Goal: Use online tool/utility: Utilize a website feature to perform a specific function

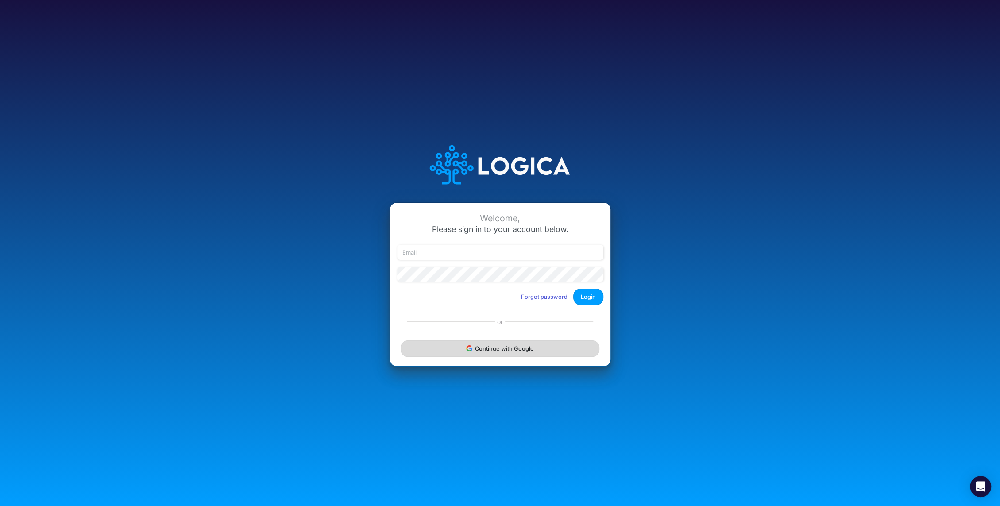
click at [490, 349] on button "Continue with Google" at bounding box center [499, 348] width 198 height 16
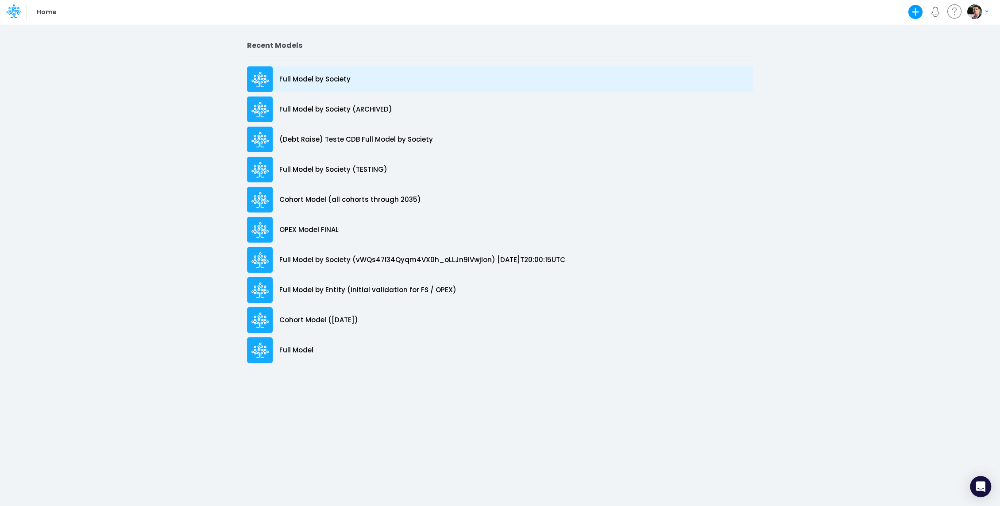
click at [327, 86] on div "Full Model by Society" at bounding box center [500, 79] width 506 height 26
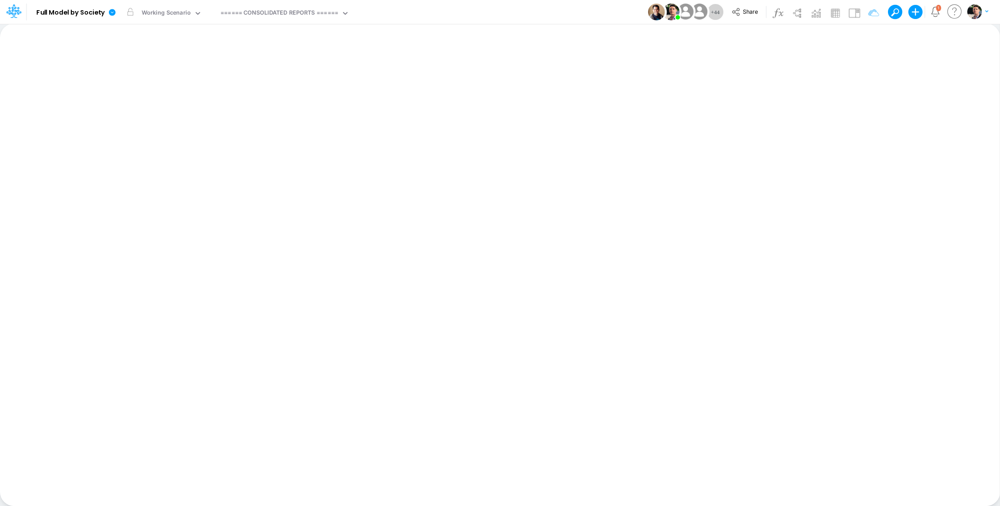
click at [185, 16] on div "Working Scenario" at bounding box center [166, 13] width 49 height 10
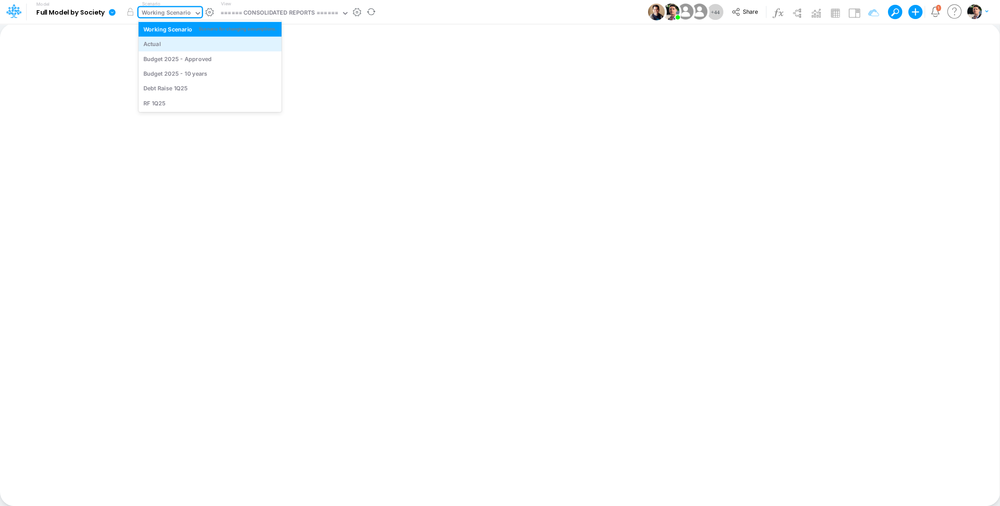
click at [183, 46] on div "Actual" at bounding box center [209, 44] width 133 height 8
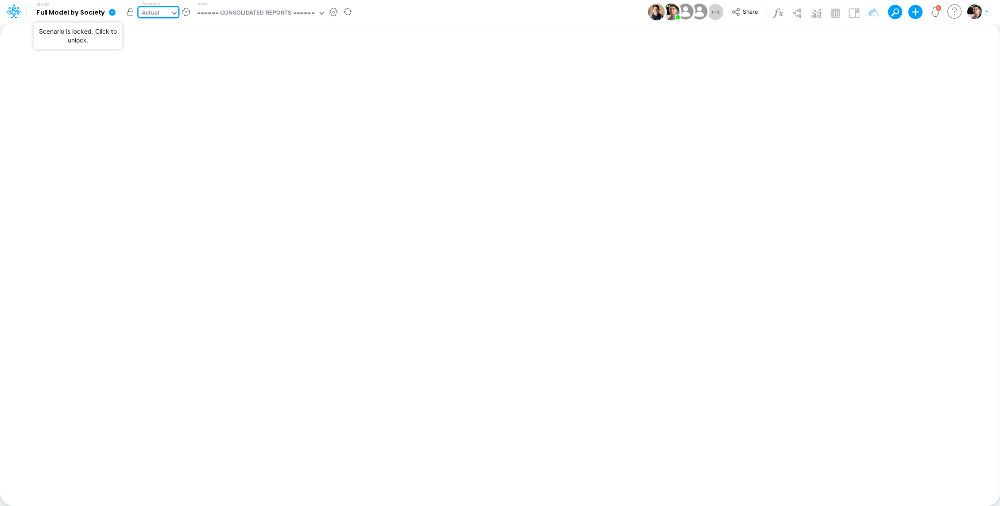
click at [133, 13] on button "button" at bounding box center [131, 12] width 16 height 16
click at [274, 13] on div "====== CONSOLIDATED REPORTS ======" at bounding box center [255, 13] width 117 height 10
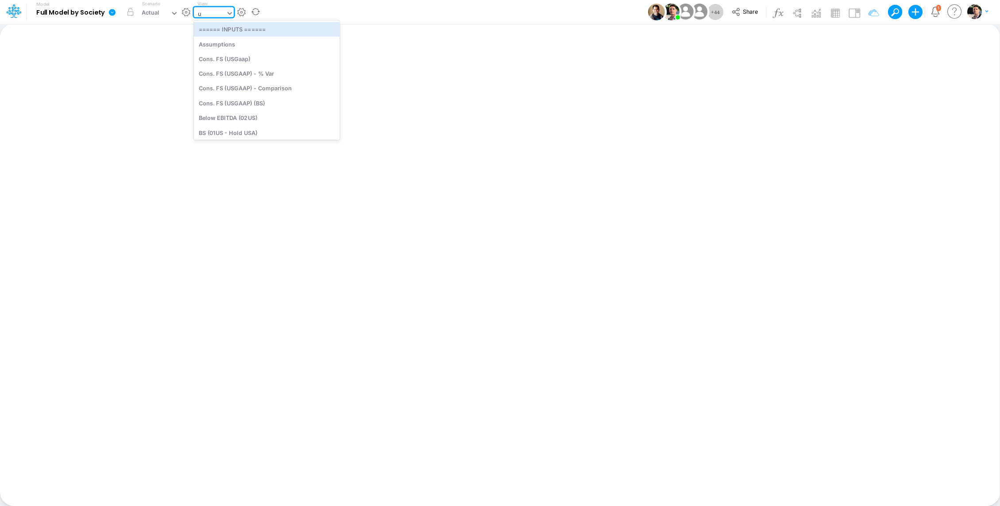
type input "us"
click at [251, 100] on div "BS (01US - Hold USA)" at bounding box center [267, 103] width 146 height 15
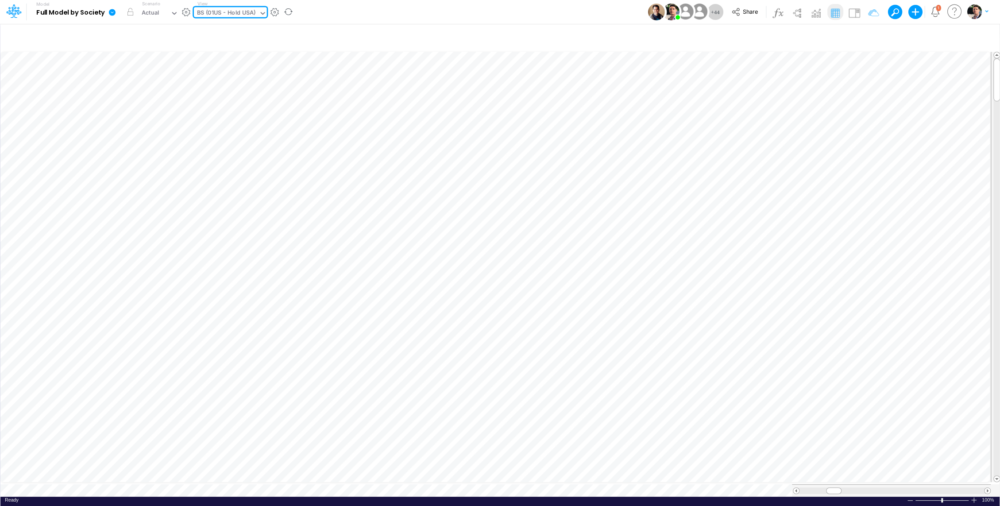
click at [248, 8] on div "BS (01US - Hold USA)" at bounding box center [226, 13] width 58 height 10
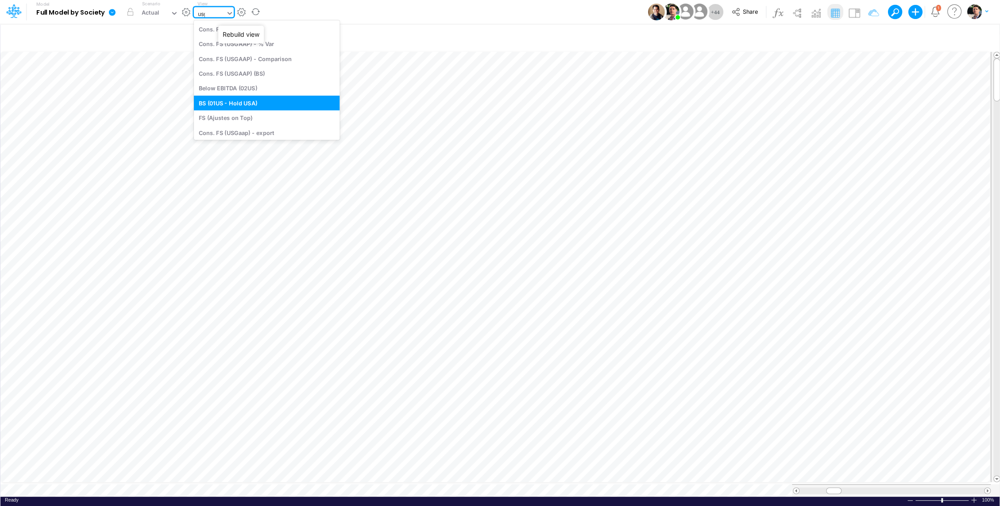
type input "usga"
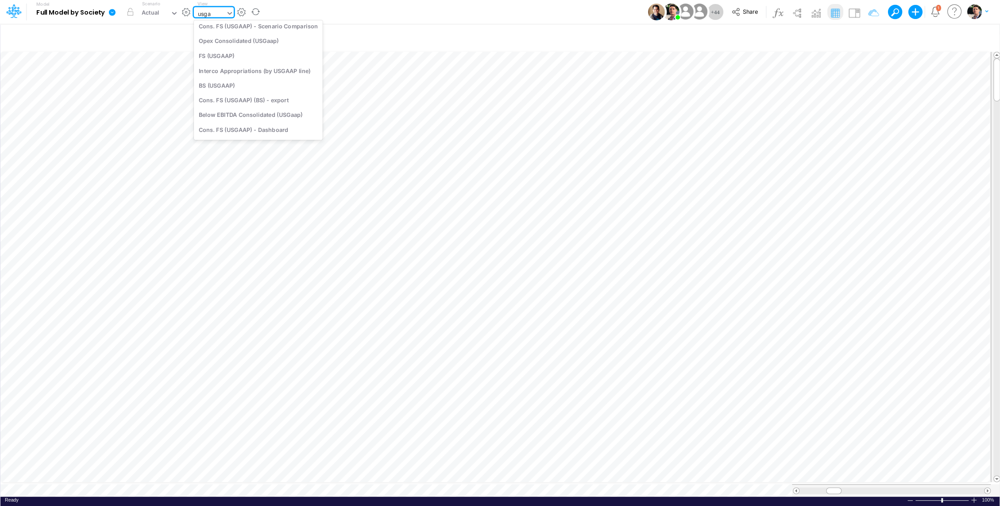
scroll to position [87, 0]
click at [247, 80] on div "BS (USGAAP)" at bounding box center [258, 84] width 129 height 15
type input "BS (USGAAP) - Detailed"
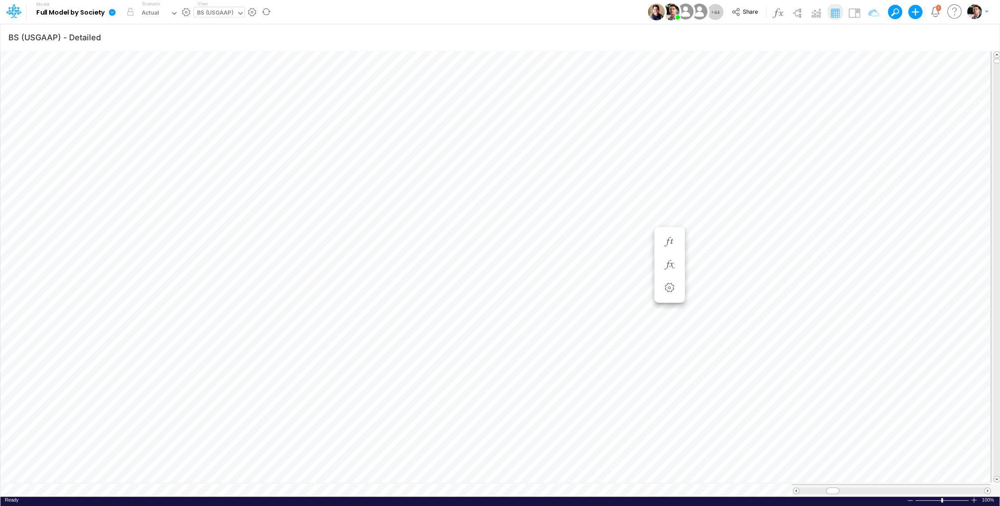
scroll to position [4, 1]
click at [677, 359] on div "Wallet Prepaid Merchants =" at bounding box center [669, 357] width 16 height 18
click at [672, 357] on icon "button" at bounding box center [668, 356] width 13 height 9
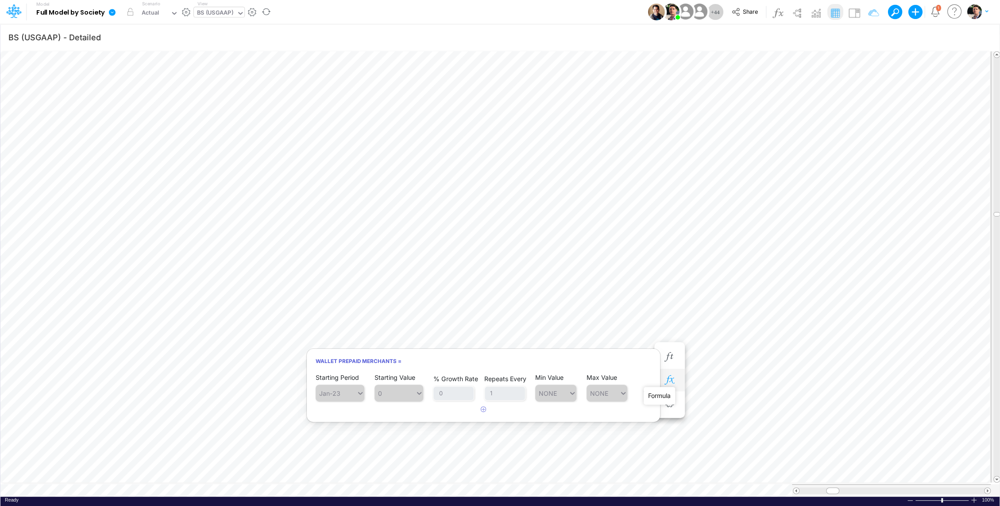
click at [672, 383] on icon "button" at bounding box center [668, 379] width 13 height 9
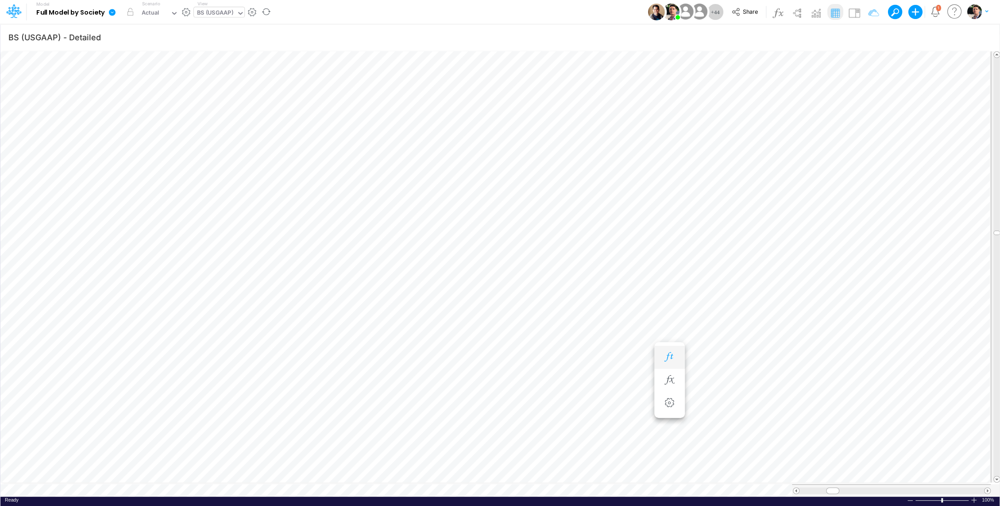
scroll to position [4, 1]
click at [613, 200] on icon "button" at bounding box center [615, 197] width 13 height 9
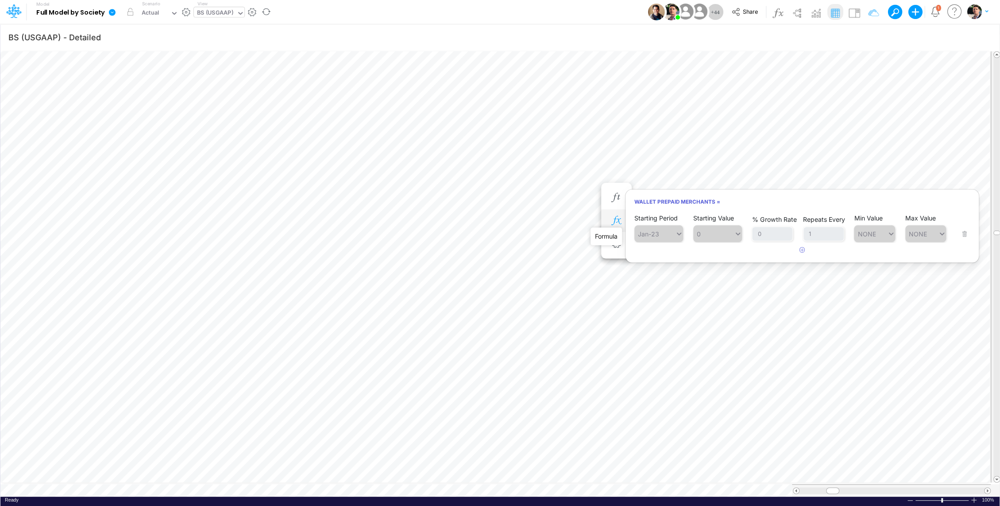
click at [616, 220] on icon "button" at bounding box center [615, 220] width 13 height 9
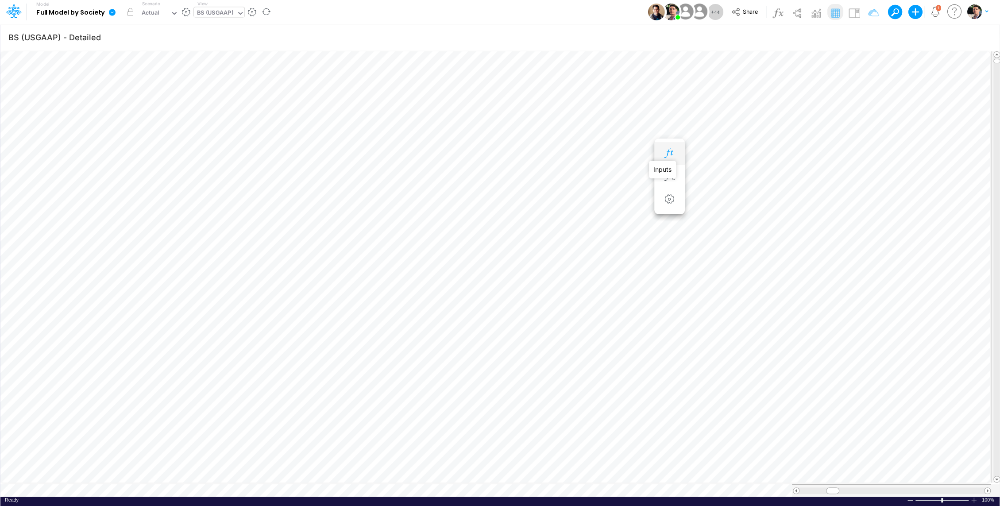
click at [672, 157] on icon "button" at bounding box center [668, 153] width 13 height 9
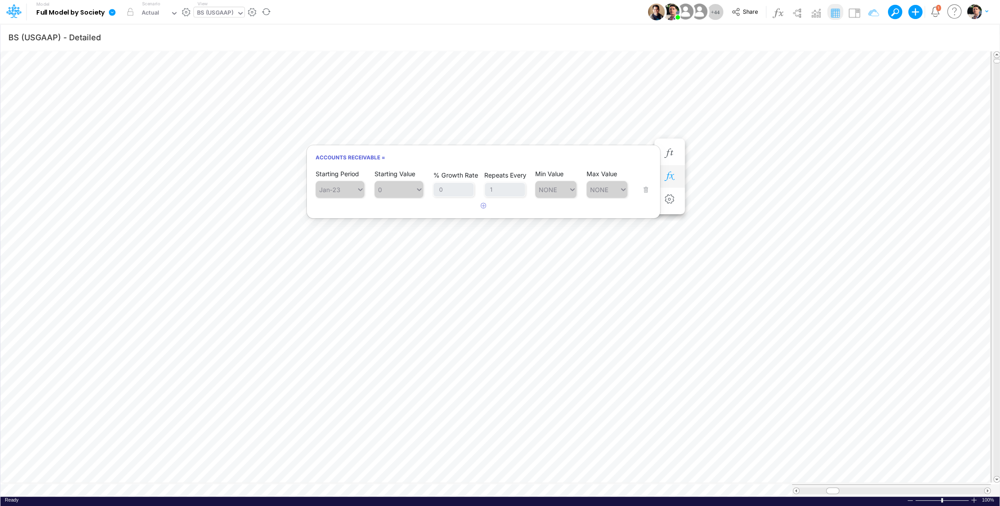
click at [674, 182] on button "button" at bounding box center [669, 177] width 16 height 18
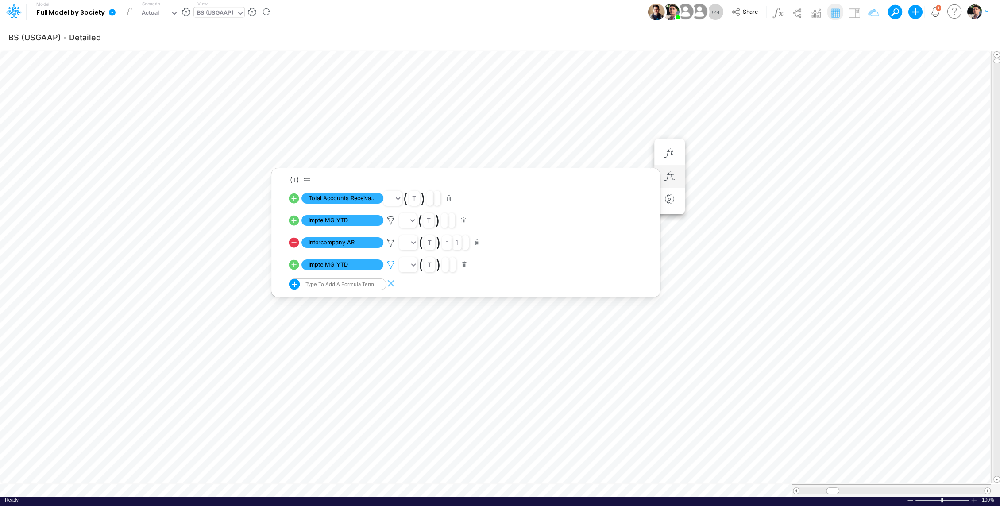
click at [389, 225] on icon at bounding box center [390, 220] width 13 height 9
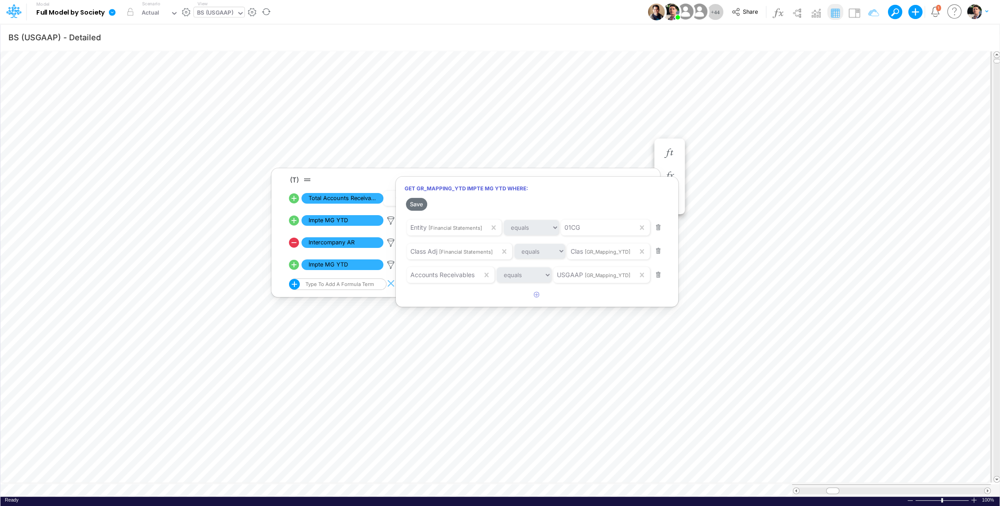
click at [716, 155] on div at bounding box center [500, 254] width 1000 height 501
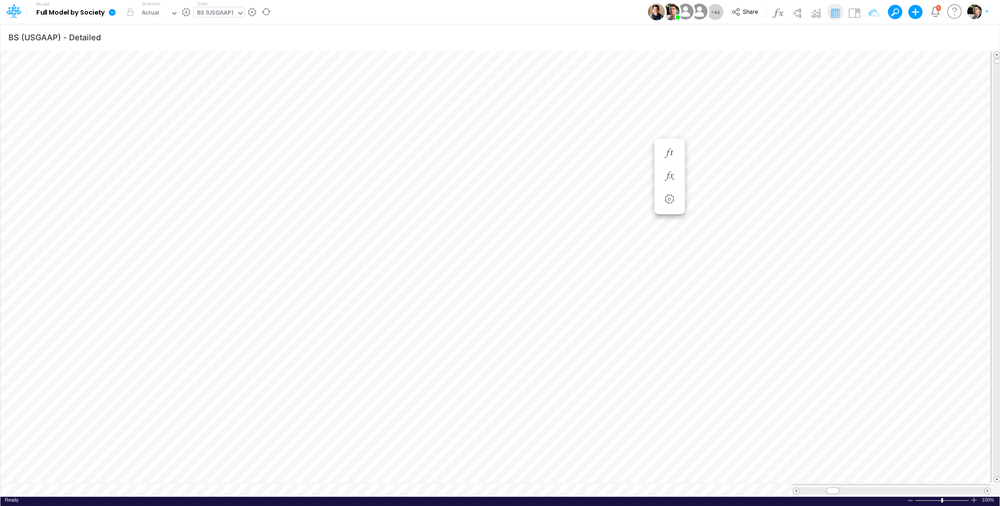
scroll to position [4, 1]
click at [617, 261] on icon "button" at bounding box center [615, 264] width 13 height 9
click at [214, 13] on div "BS (USGAAP)" at bounding box center [215, 13] width 36 height 10
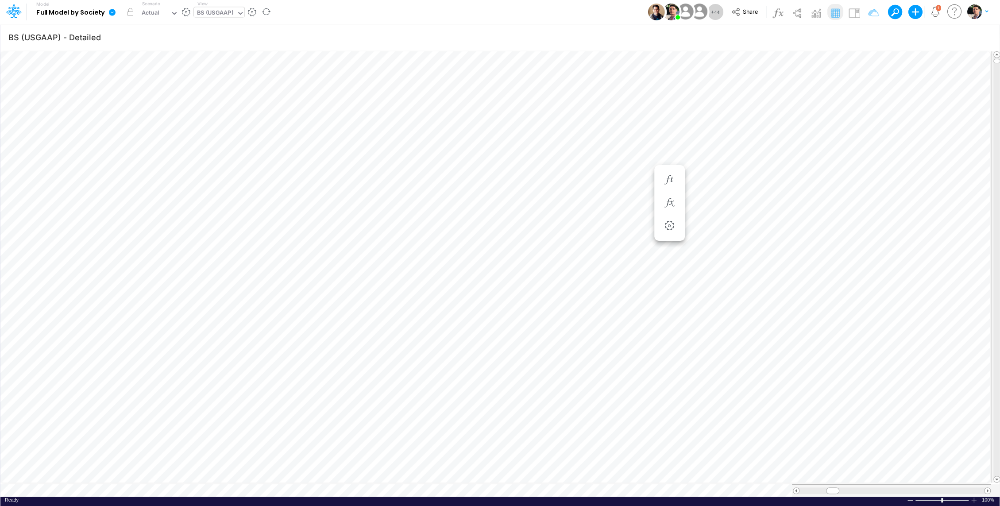
click at [214, 13] on div "BS (USGAAP)" at bounding box center [215, 13] width 36 height 10
click at [221, 10] on div "BS (USGAAP)" at bounding box center [215, 13] width 36 height 10
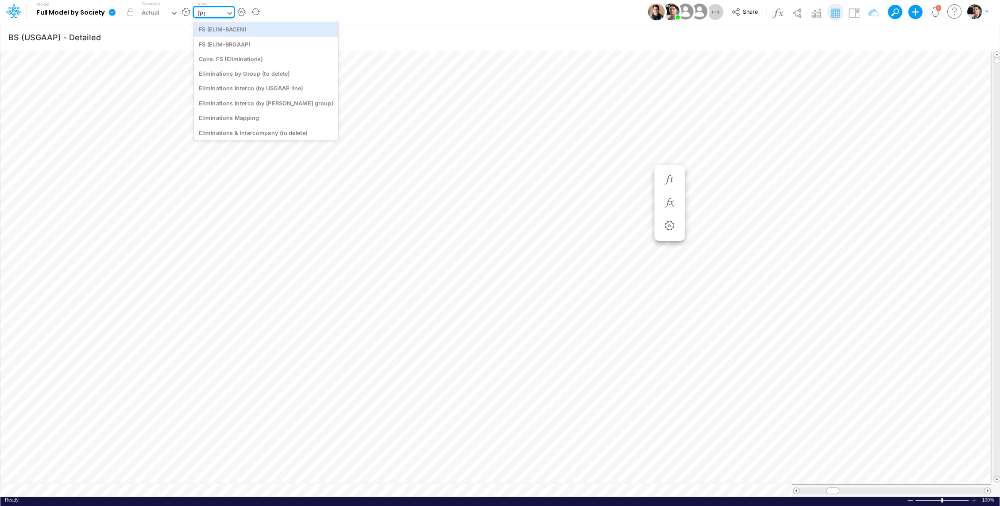
type input "elim"
click at [237, 30] on div "FS (ELIM-BACEN)" at bounding box center [266, 29] width 144 height 15
type input "FS - Eliminations Bacen GAAP"
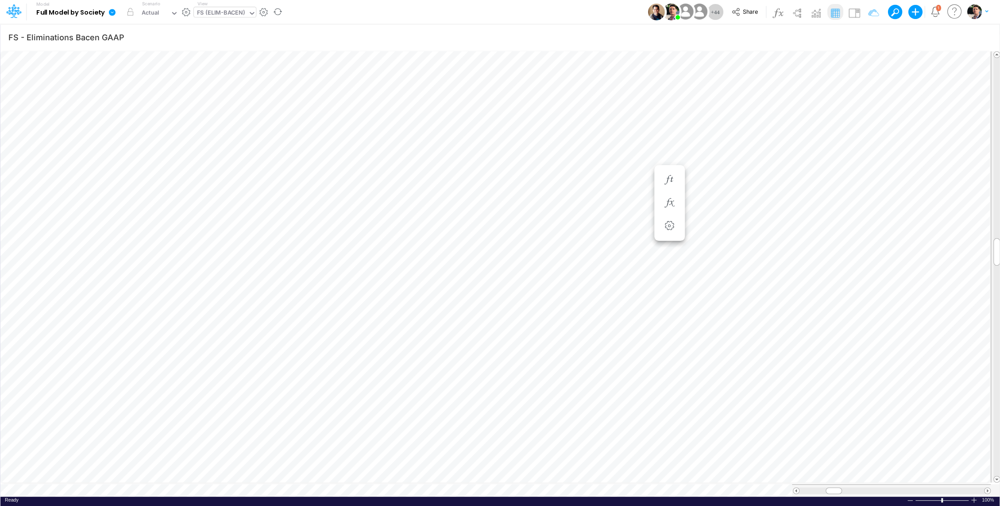
scroll to position [4, 1]
click at [519, 261] on icon "button" at bounding box center [521, 259] width 13 height 9
click at [521, 260] on icon "button" at bounding box center [521, 259] width 13 height 9
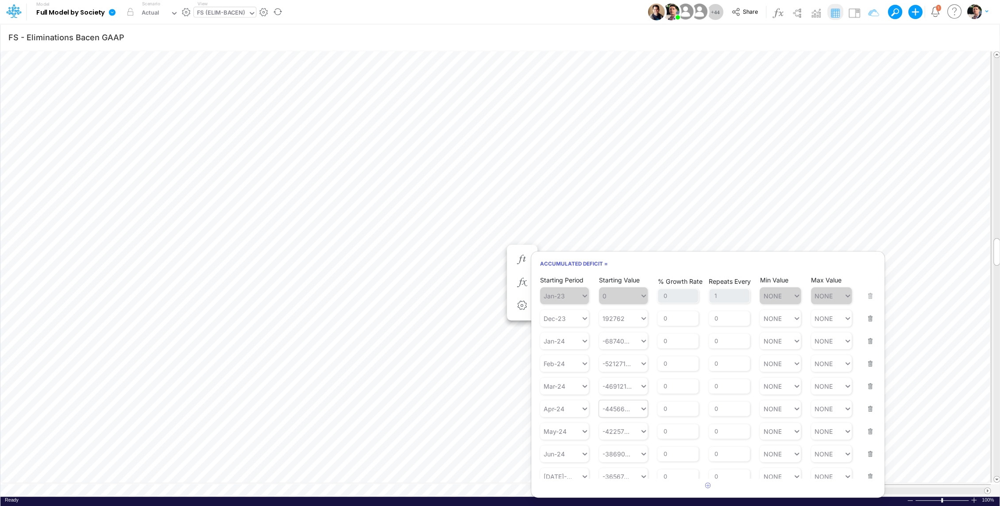
scroll to position [208, 0]
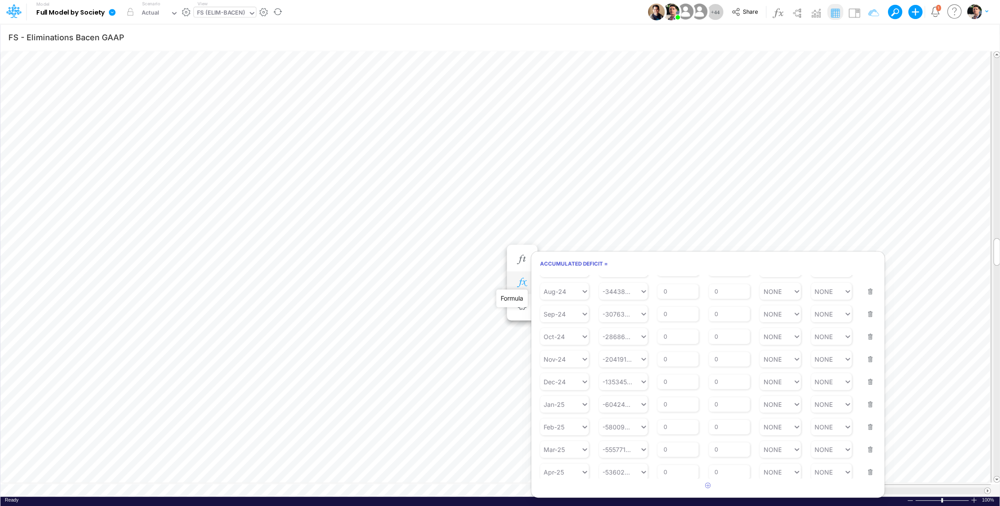
click at [524, 282] on icon "button" at bounding box center [521, 282] width 13 height 9
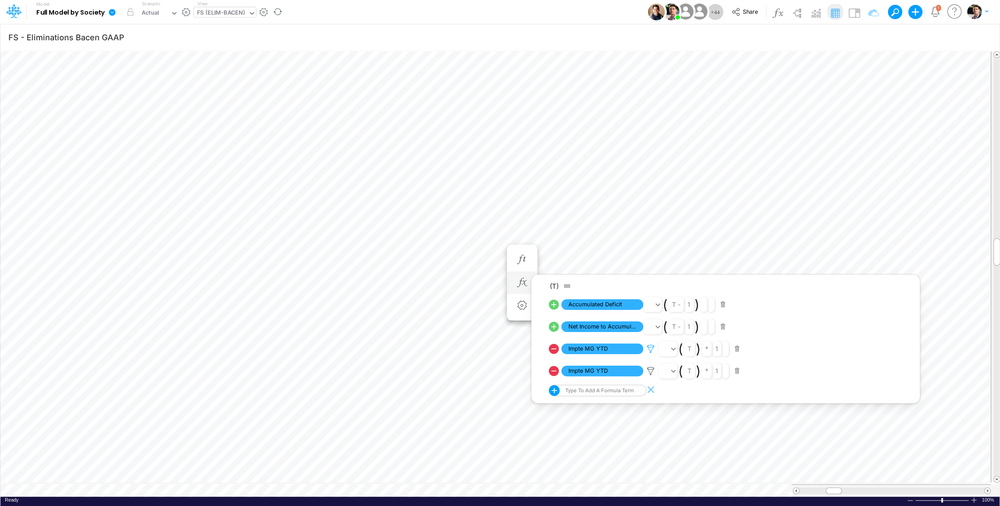
click at [651, 347] on icon at bounding box center [650, 348] width 13 height 9
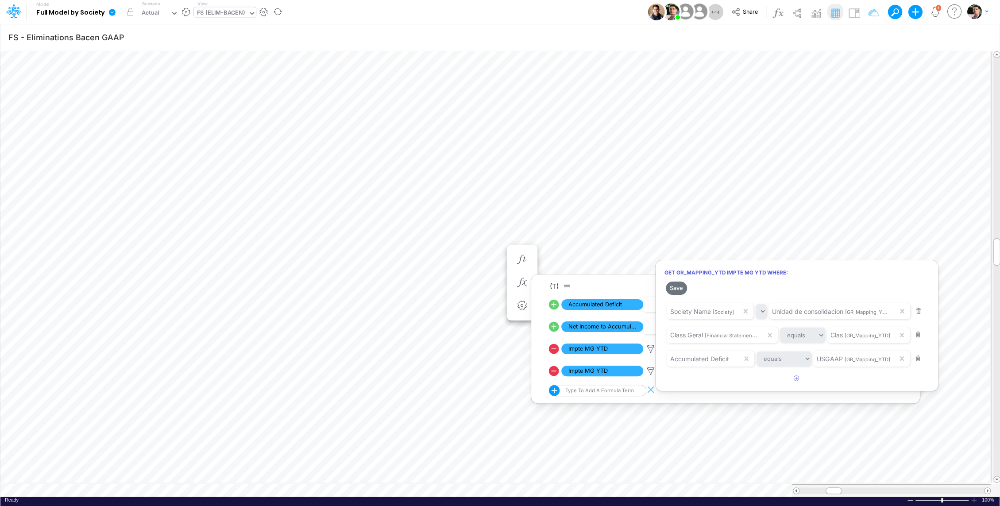
click at [649, 370] on div at bounding box center [500, 254] width 1000 height 501
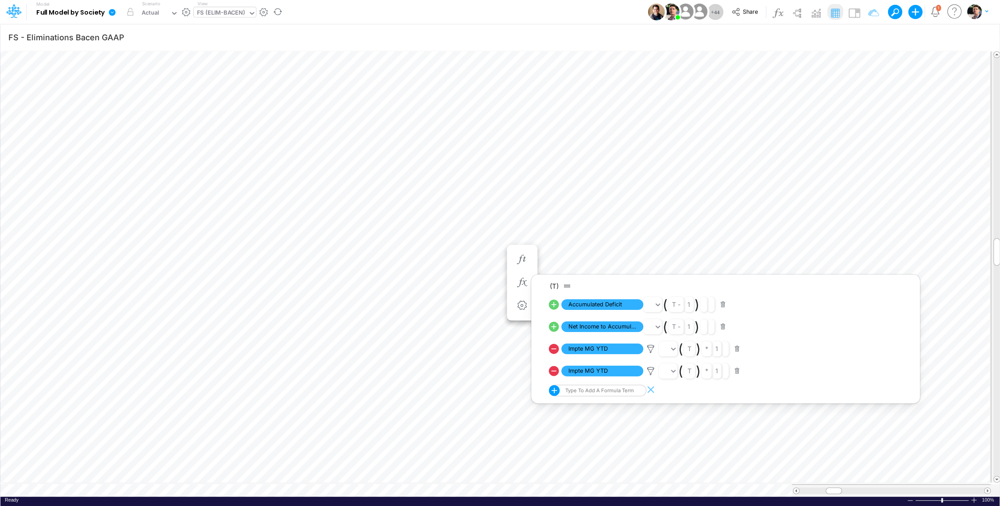
click at [649, 354] on icon at bounding box center [650, 348] width 13 height 9
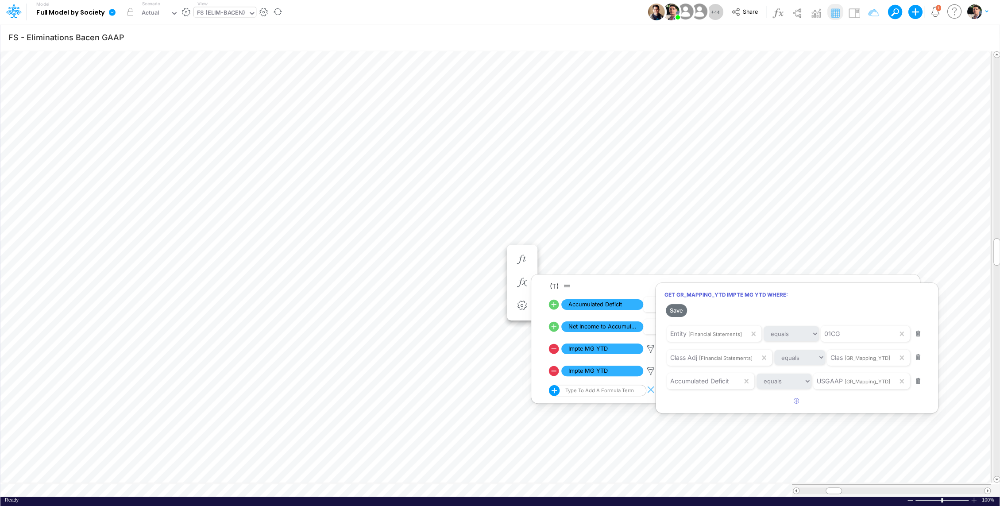
click at [493, 217] on div at bounding box center [500, 254] width 1000 height 501
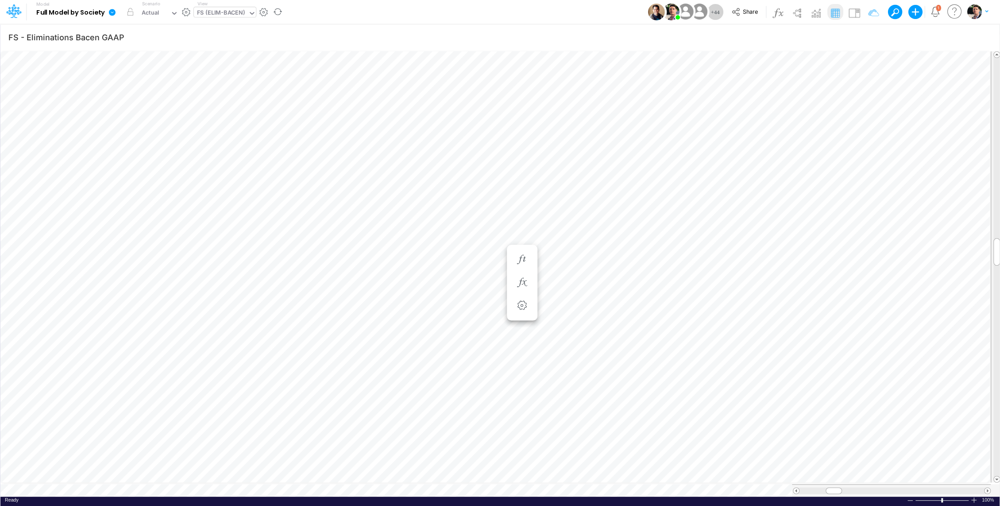
scroll to position [4, 1]
click at [520, 289] on icon "button" at bounding box center [521, 285] width 13 height 9
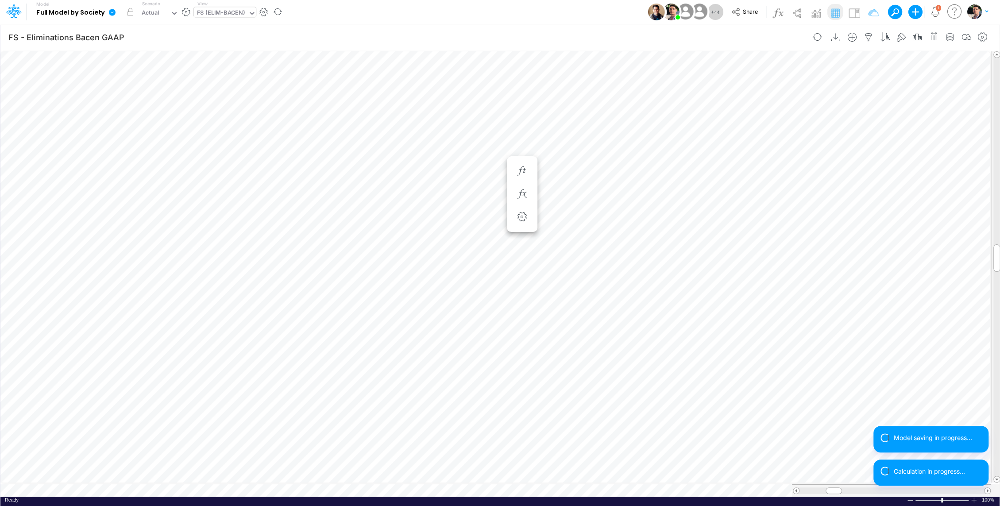
scroll to position [4, 1]
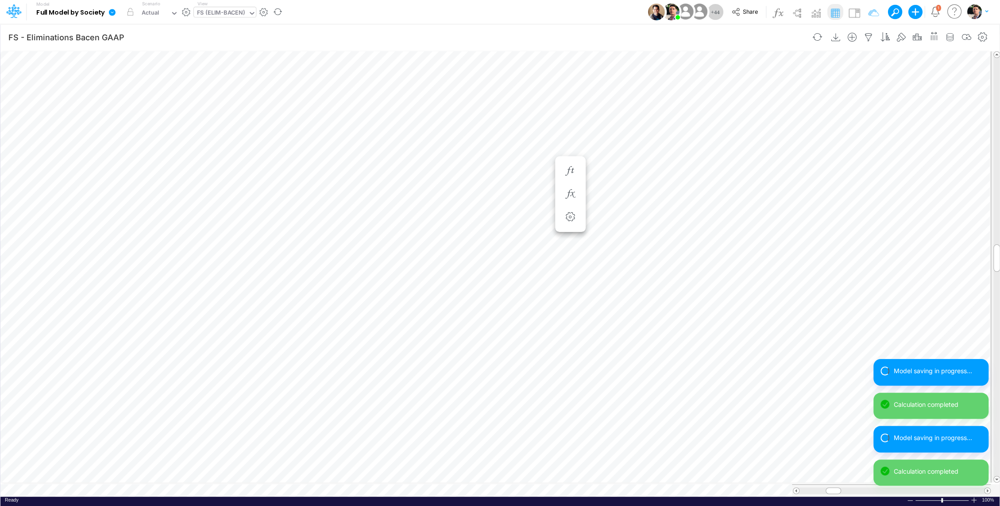
scroll to position [4, 1]
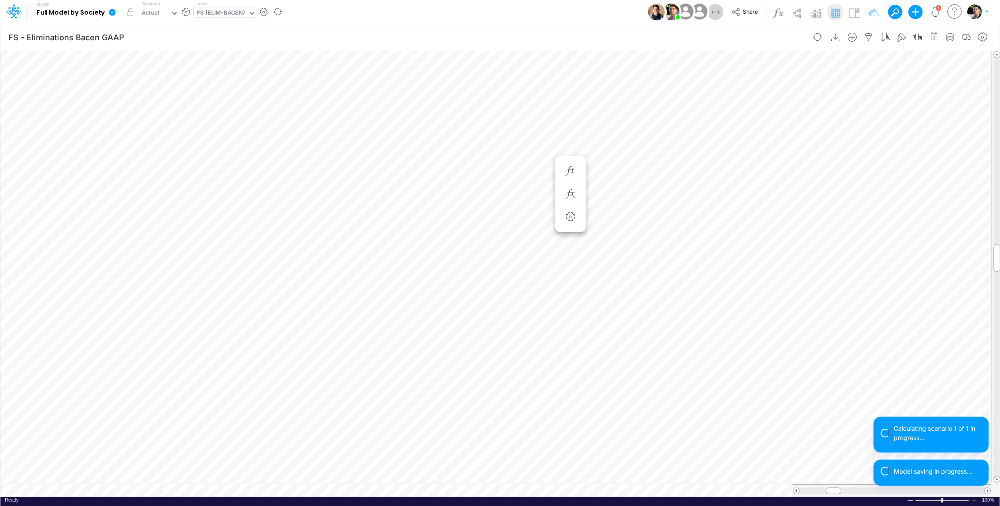
scroll to position [4, 1]
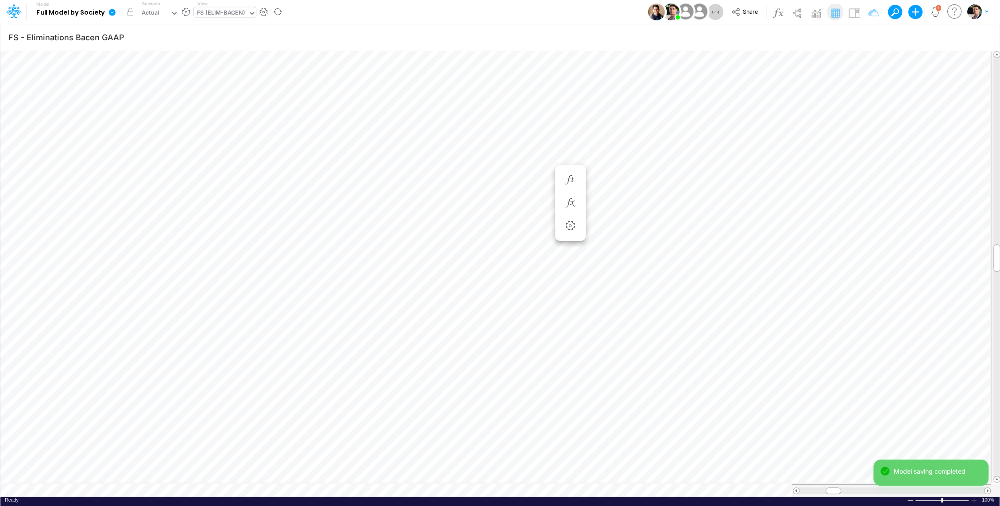
scroll to position [4, 1]
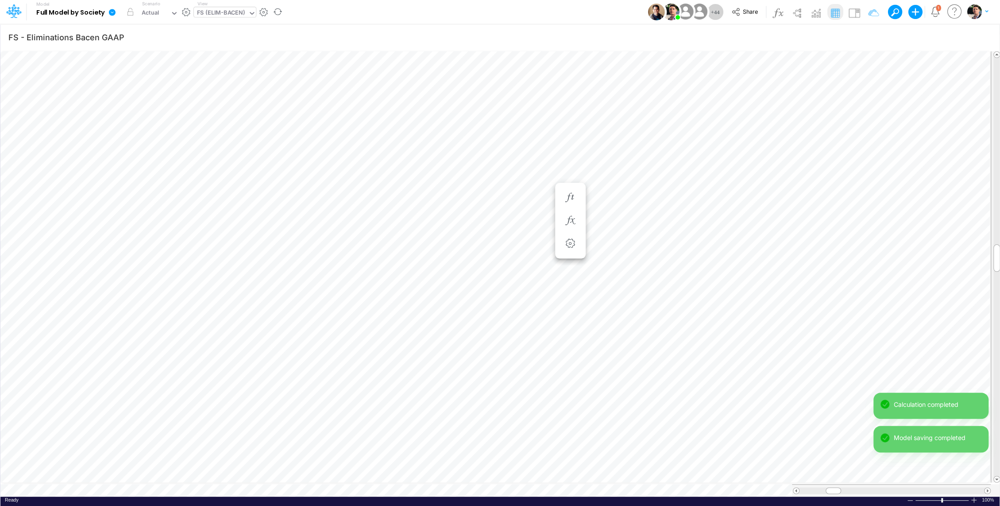
scroll to position [4, 1]
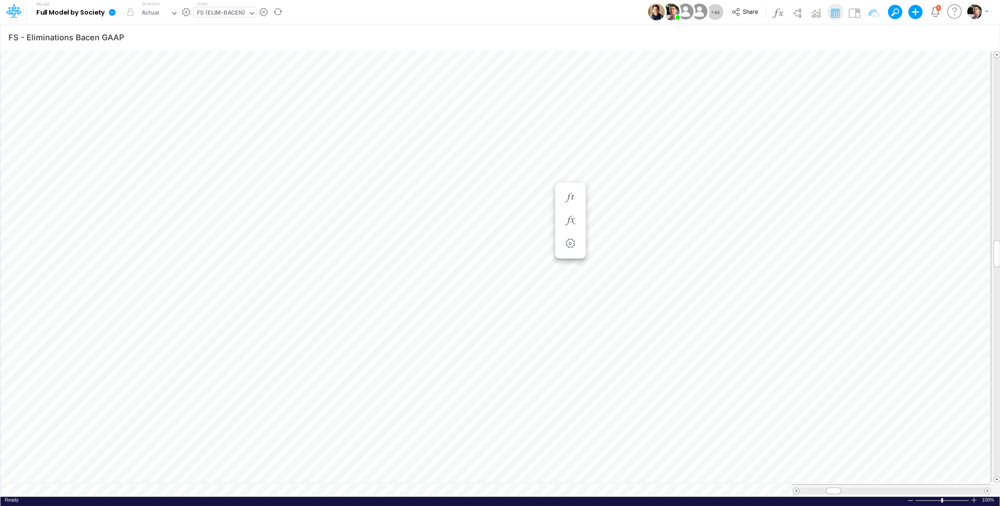
type input "BS (USGAAP) - Detailed"
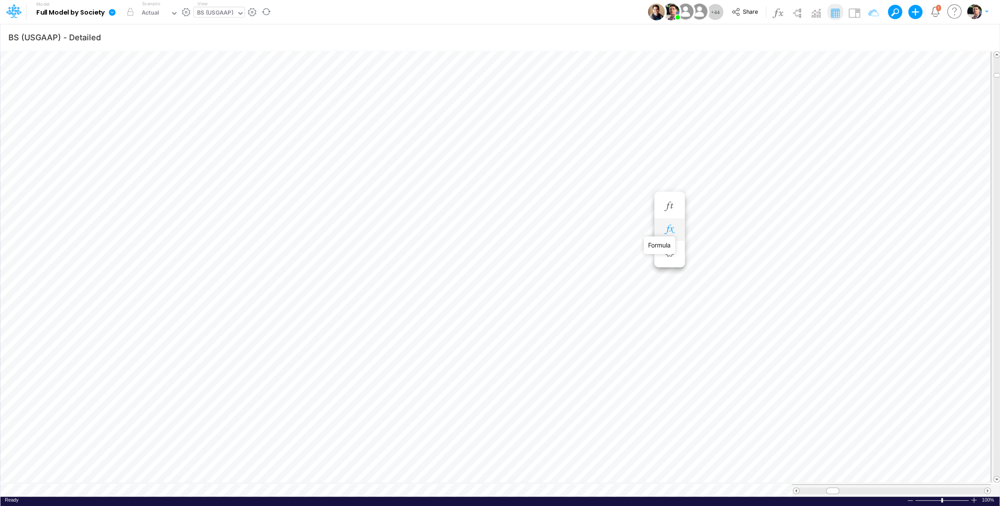
click at [668, 225] on icon "button" at bounding box center [668, 229] width 13 height 9
click at [508, 258] on icon "button" at bounding box center [509, 255] width 13 height 9
